Goal: Find specific page/section: Find specific page/section

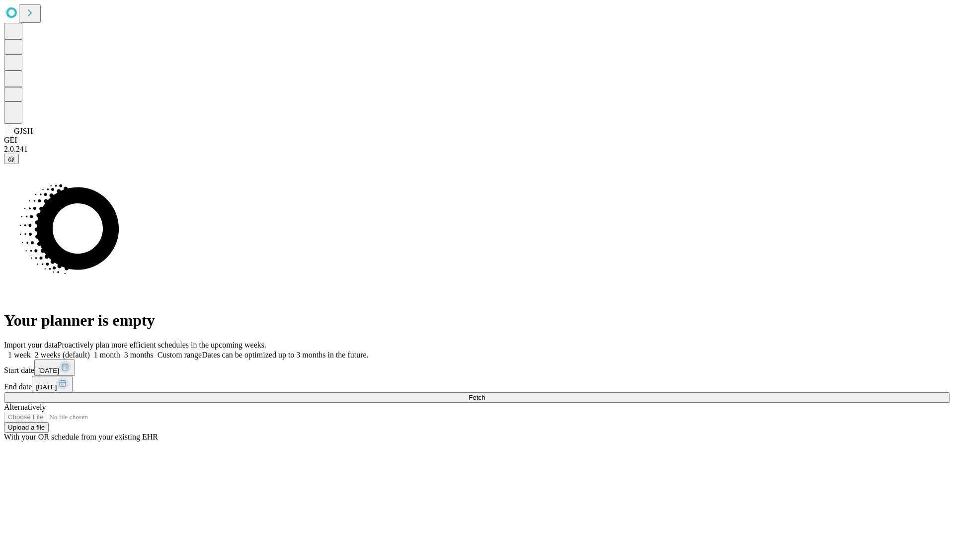
click at [485, 394] on span "Fetch" at bounding box center [477, 397] width 16 height 7
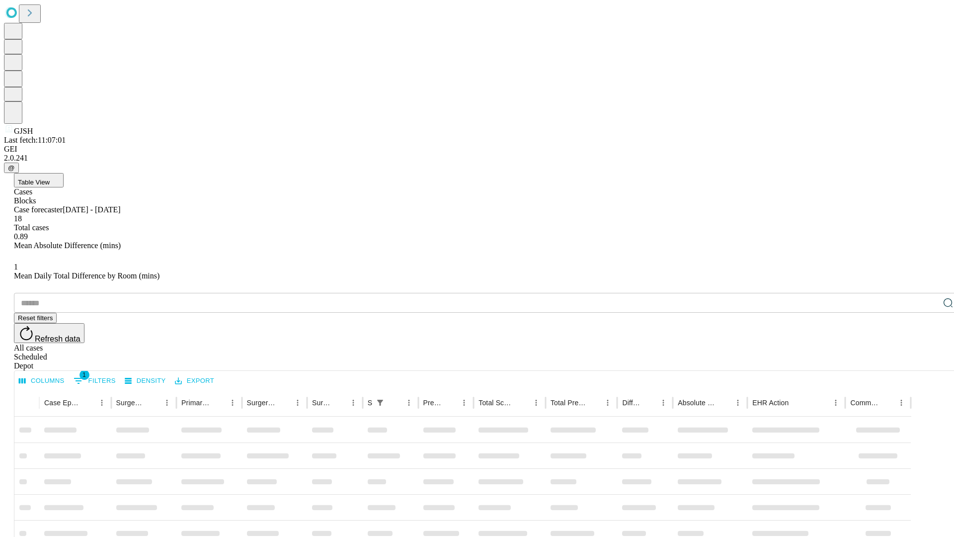
click at [928, 361] on div "Depot" at bounding box center [487, 365] width 946 height 9
